Goal: Transaction & Acquisition: Purchase product/service

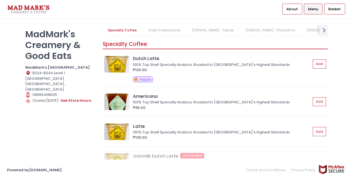
click at [200, 30] on link "[PERSON_NAME] - Kebab" at bounding box center [212, 30] width 53 height 11
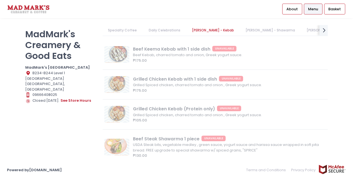
scroll to position [354, 0]
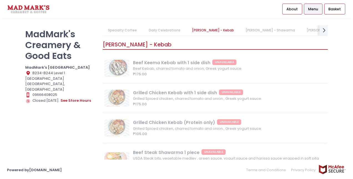
click at [242, 31] on link "[PERSON_NAME] - Shawarma" at bounding box center [270, 30] width 60 height 11
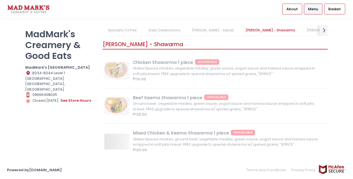
scroll to position [0, 19]
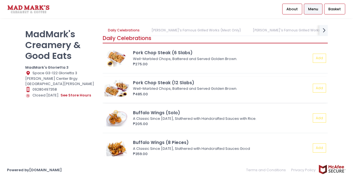
scroll to position [6, 0]
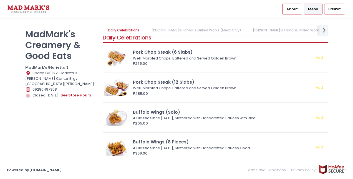
click at [195, 31] on link "[PERSON_NAME]'s Famous Grilled Works (Meat Only)" at bounding box center [196, 30] width 100 height 11
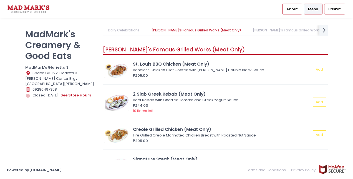
scroll to position [169, 0]
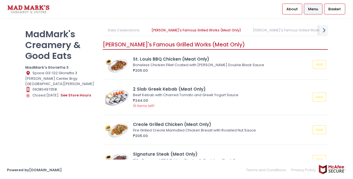
click at [195, 31] on link "[PERSON_NAME]'s Famous Grilled Works (Meat Only)" at bounding box center [196, 30] width 100 height 11
click at [134, 29] on link "Daily Celebrations" at bounding box center [124, 30] width 42 height 11
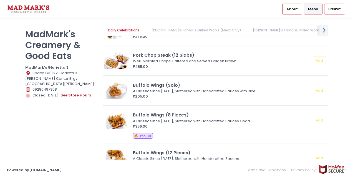
scroll to position [0, 0]
